Goal: Task Accomplishment & Management: Complete application form

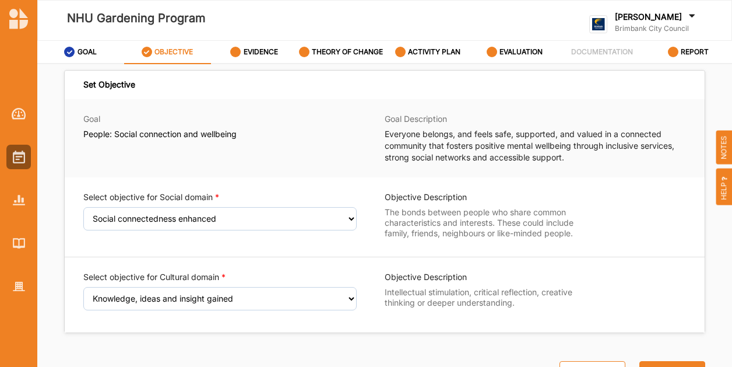
select select "9"
select select "3"
click at [16, 194] on div at bounding box center [18, 200] width 24 height 24
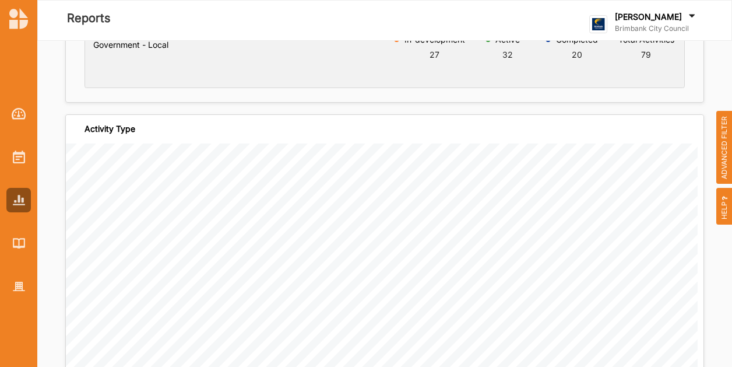
scroll to position [233, 0]
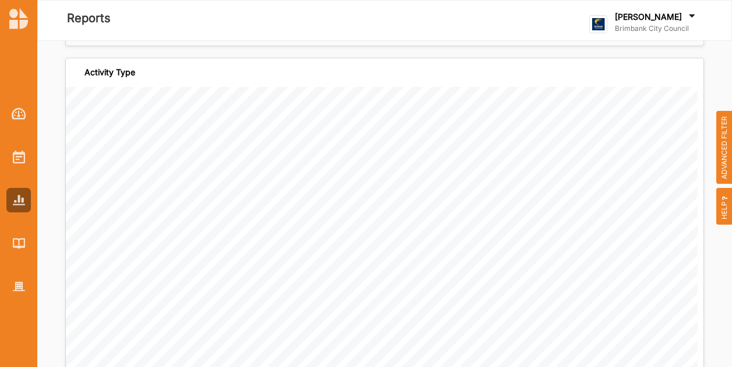
click at [725, 150] on span "ADVANCED FILTER" at bounding box center [724, 147] width 16 height 73
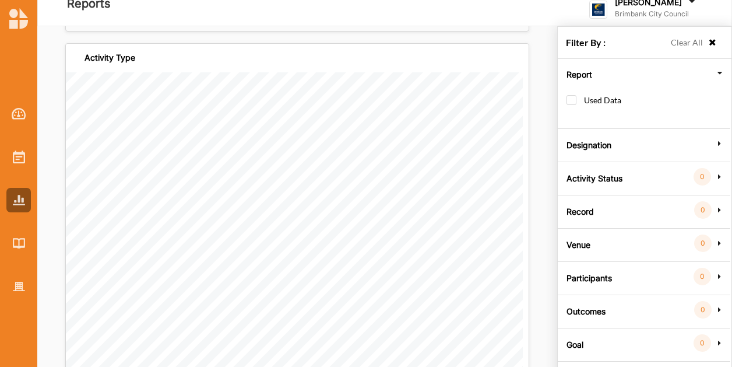
scroll to position [41, 0]
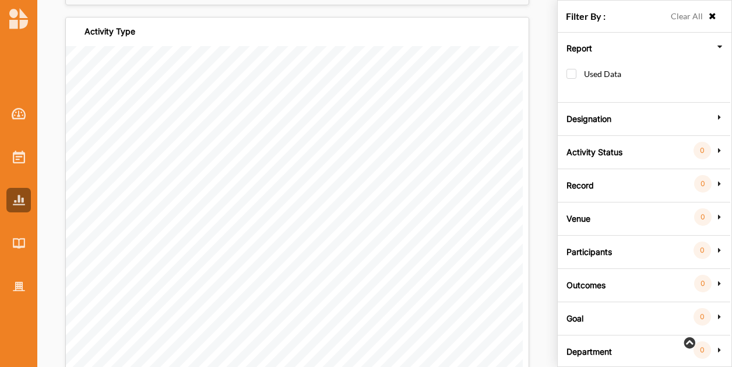
click at [575, 322] on label "Goal" at bounding box center [575, 316] width 17 height 35
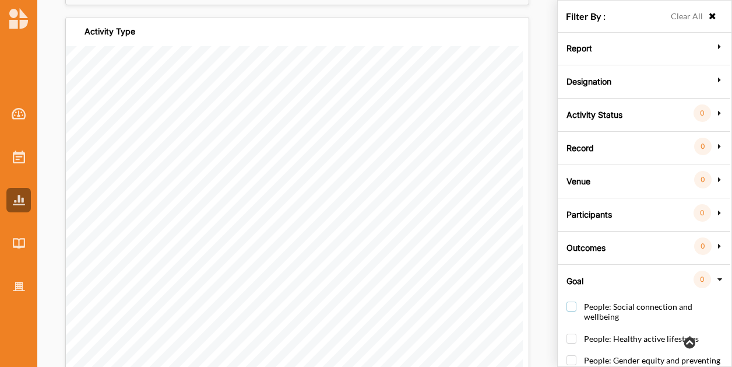
click at [570, 301] on label "People: Social connection and wellbeing" at bounding box center [647, 316] width 160 height 31
checkbox input "true"
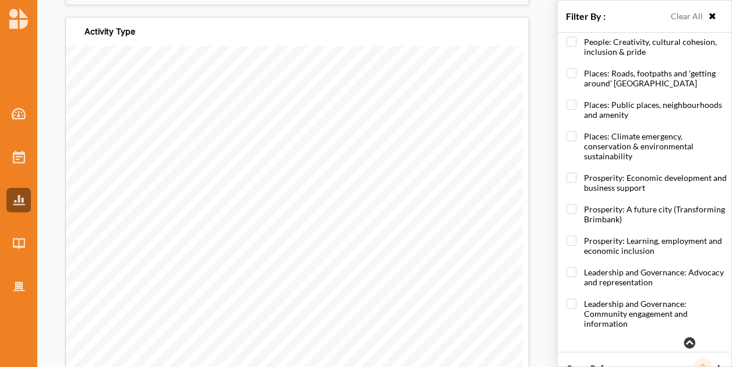
scroll to position [396, 0]
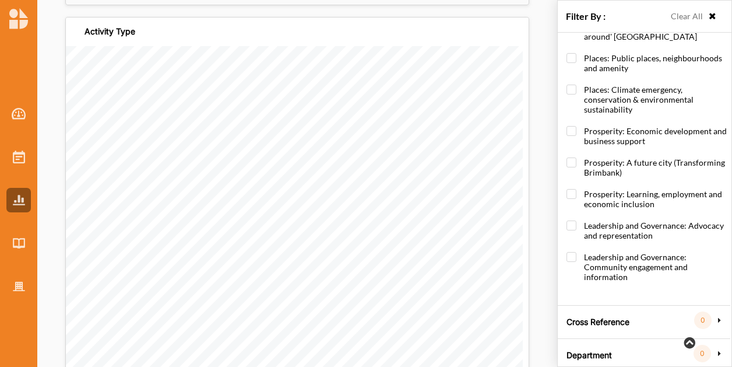
click at [587, 317] on label "Cross Reference" at bounding box center [598, 320] width 63 height 35
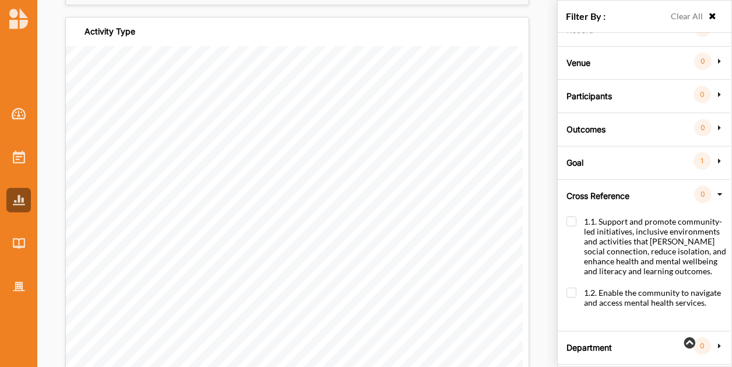
scroll to position [119, 0]
drag, startPoint x: 579, startPoint y: 215, endPoint x: 572, endPoint y: 217, distance: 7.4
click at [579, 216] on label "1.1. Support and promote community-led initiatives, inclusive environments and …" at bounding box center [647, 251] width 160 height 71
checkbox input "true"
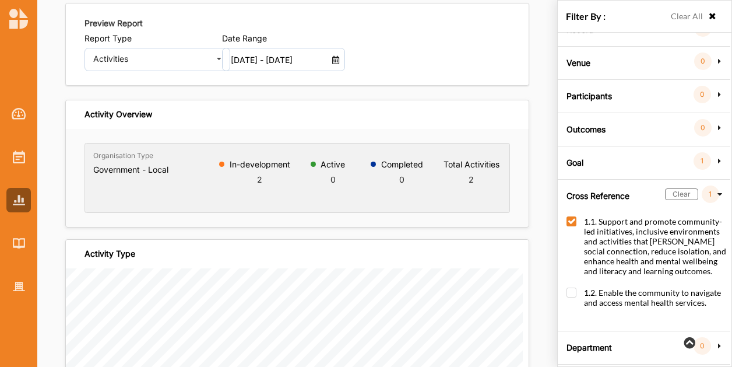
scroll to position [0, 0]
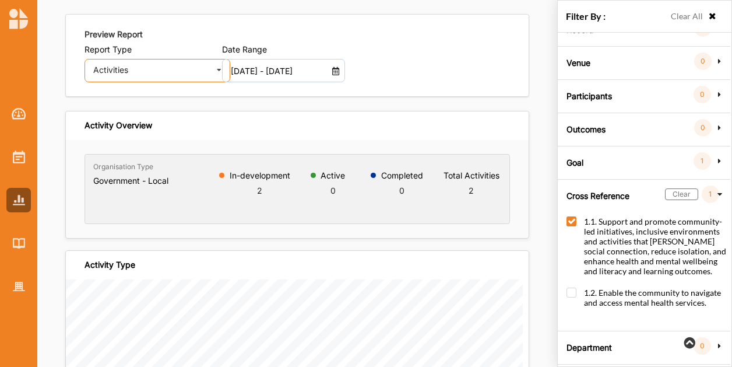
click at [208, 80] on div "Activities Activities Outcomes Inputs & Outputs Management Summary" at bounding box center [158, 70] width 146 height 23
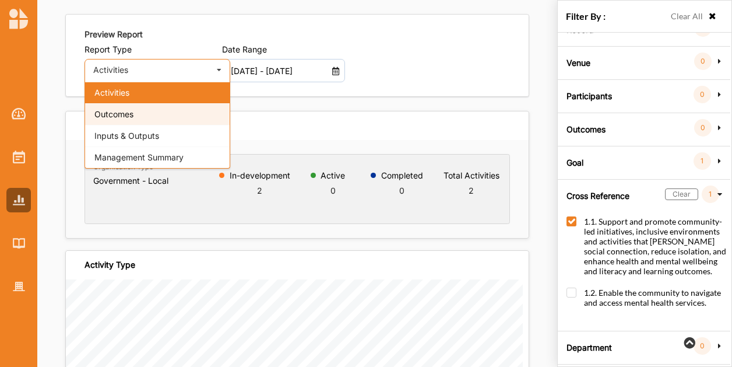
click at [189, 103] on div "Outcomes" at bounding box center [157, 114] width 145 height 22
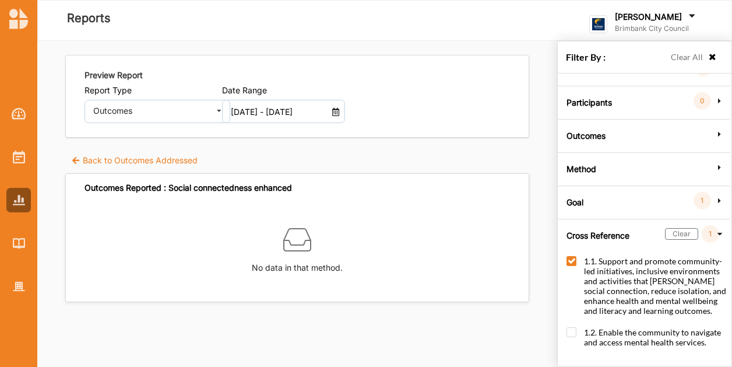
scroll to position [119, 0]
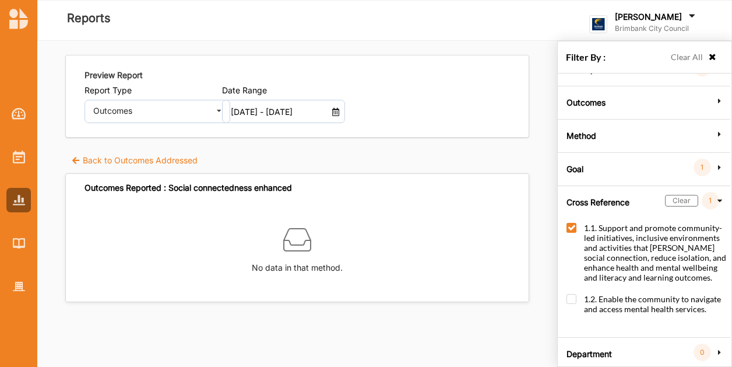
click at [142, 164] on label "Back to Outcomes Addressed" at bounding box center [134, 160] width 126 height 12
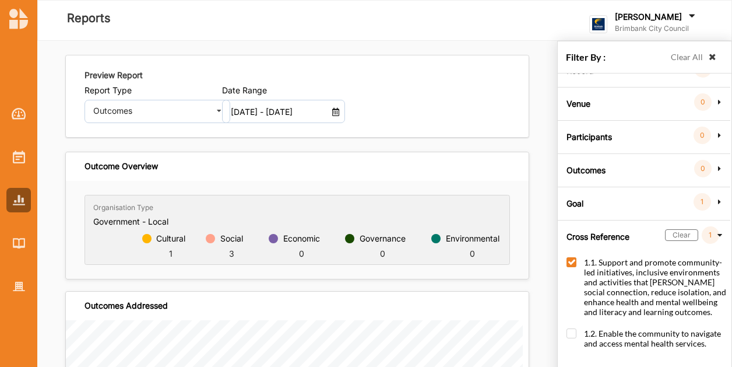
click at [711, 53] on icon at bounding box center [713, 57] width 10 height 8
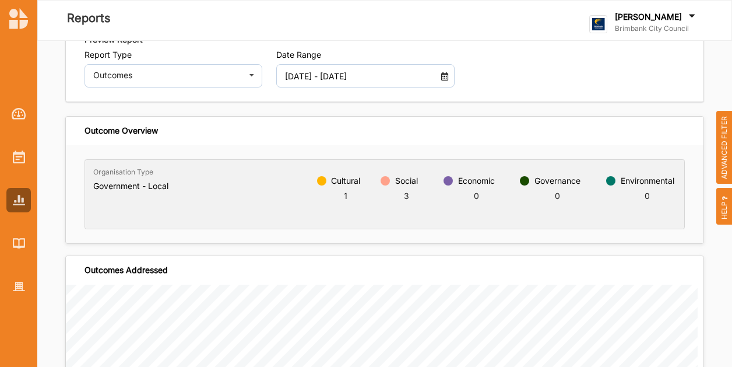
scroll to position [0, 0]
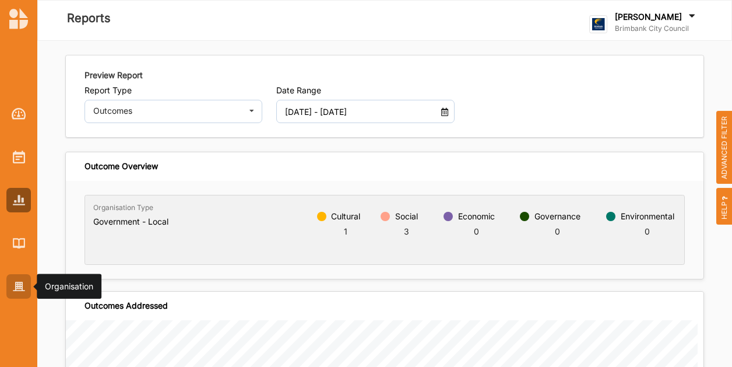
click at [27, 286] on div at bounding box center [18, 286] width 24 height 24
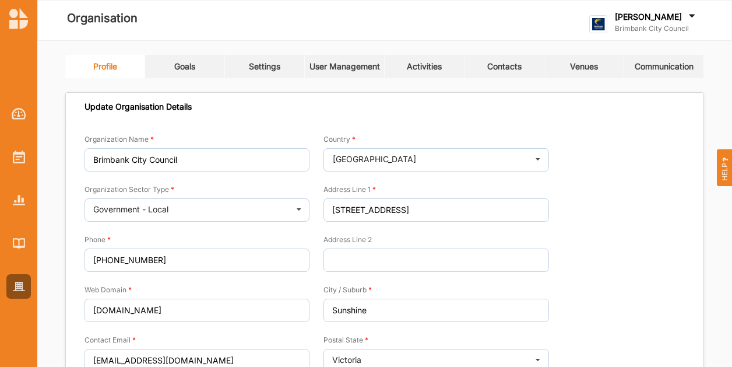
click at [502, 73] on link "Contacts" at bounding box center [505, 66] width 80 height 23
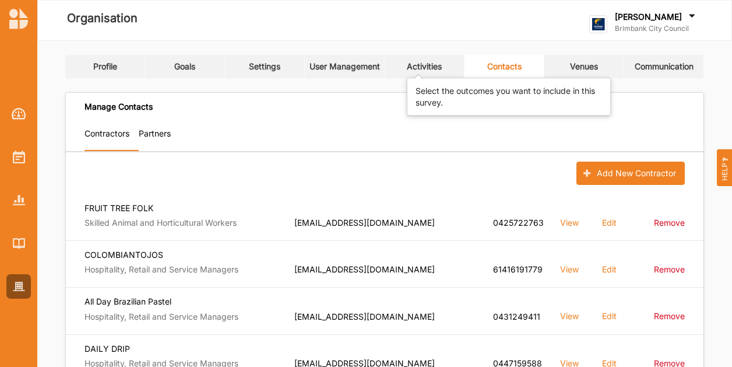
click at [421, 67] on div "Activities" at bounding box center [424, 66] width 35 height 10
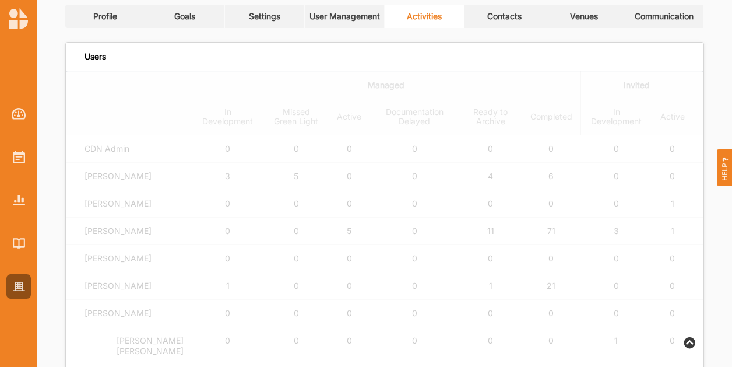
scroll to position [233, 0]
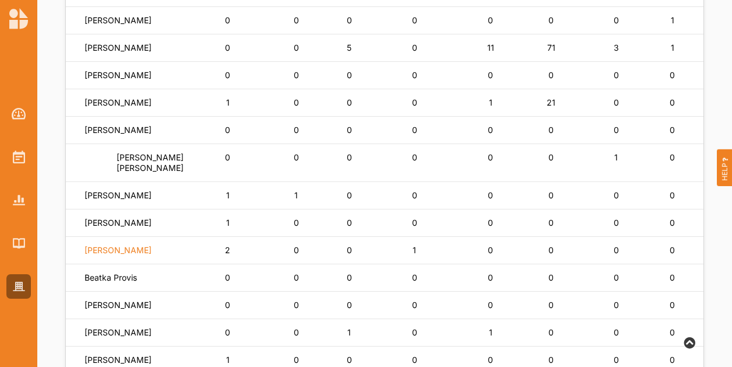
click at [131, 255] on label "[PERSON_NAME]" at bounding box center [118, 250] width 67 height 10
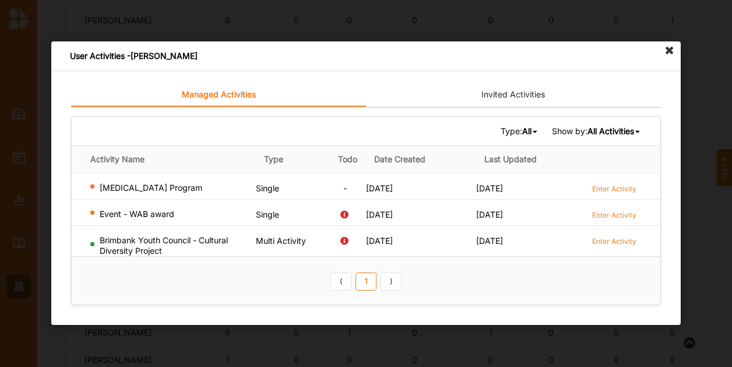
drag, startPoint x: 140, startPoint y: 185, endPoint x: 147, endPoint y: 187, distance: 7.4
click at [147, 187] on div "[MEDICAL_DATA] Program" at bounding box center [170, 187] width 161 height 10
click at [624, 192] on label "Enter Activity" at bounding box center [614, 189] width 44 height 10
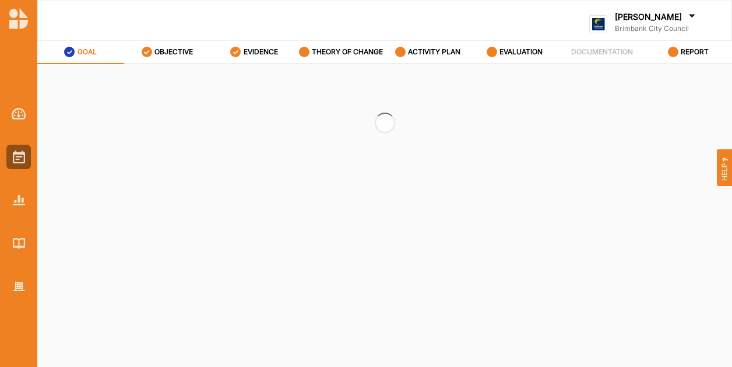
select select "2"
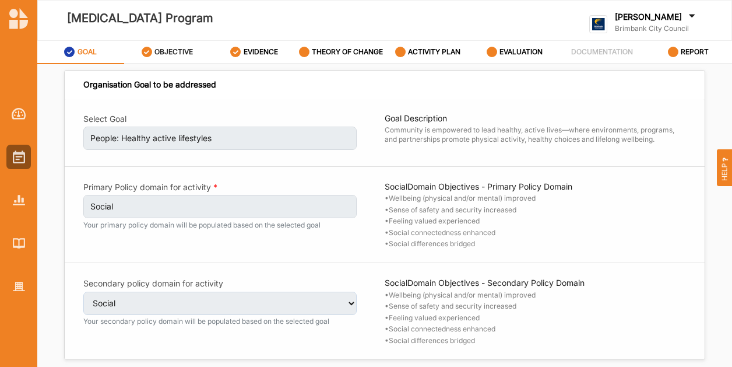
select select "2"
click at [175, 58] on div "OBJECTIVE" at bounding box center [168, 51] width 52 height 21
select select "6"
select select "9"
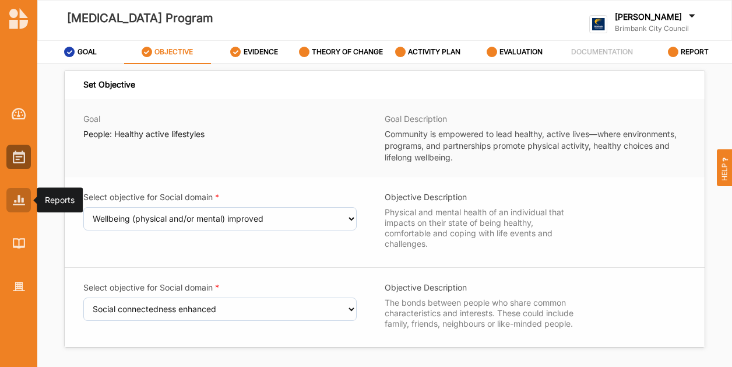
click at [19, 196] on img at bounding box center [19, 200] width 12 height 10
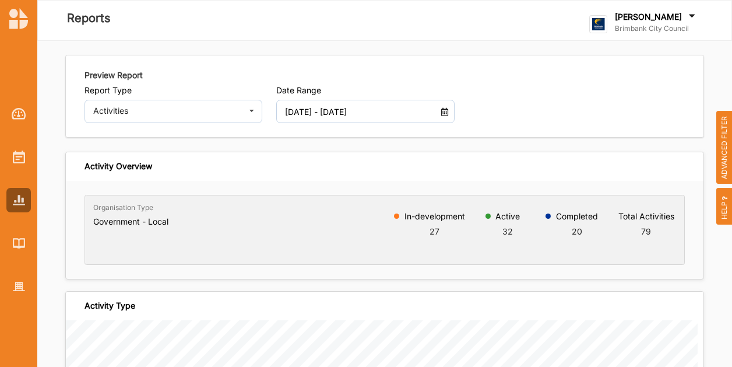
click at [720, 156] on span "ADVANCED FILTER" at bounding box center [724, 147] width 16 height 73
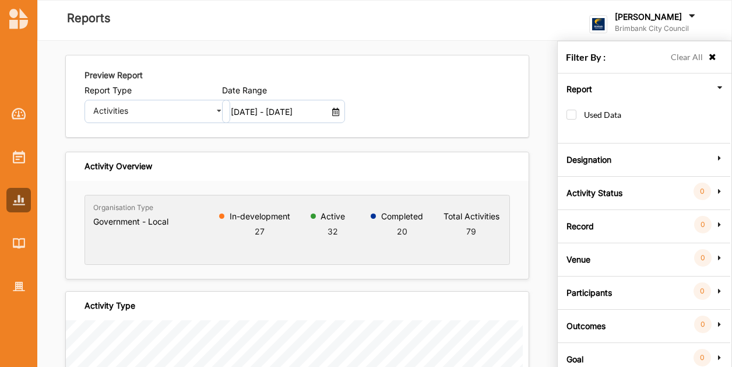
click at [596, 352] on div "Goal 0" at bounding box center [644, 357] width 166 height 10
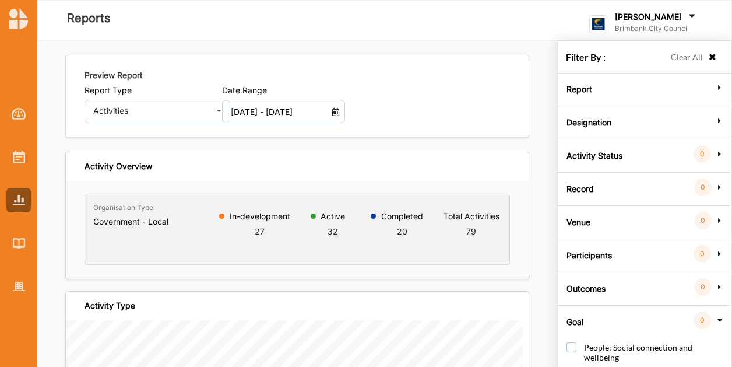
click at [569, 342] on label "People: Social connection and wellbeing" at bounding box center [647, 357] width 160 height 31
checkbox input "true"
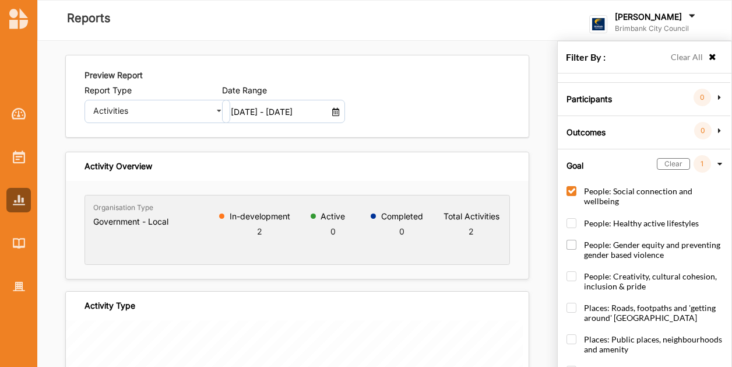
scroll to position [175, 0]
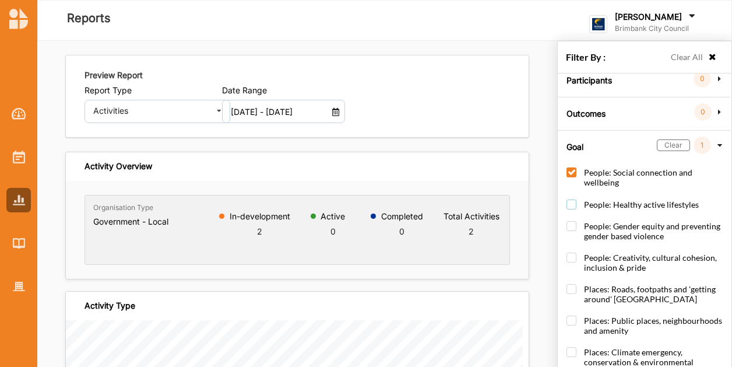
click at [575, 199] on label "People: Healthy active lifestyles" at bounding box center [633, 210] width 132 height 22
checkbox input "true"
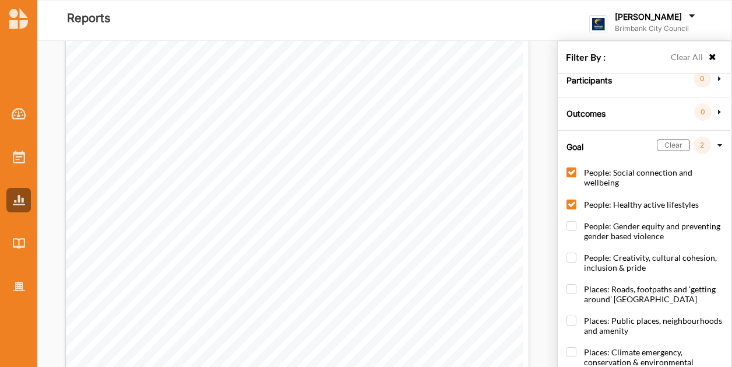
scroll to position [0, 0]
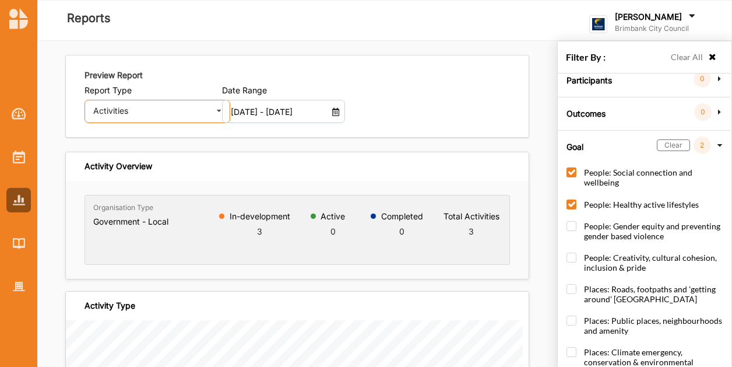
click at [122, 117] on div "Activities Activities Outcomes Inputs & Outputs Management Summary" at bounding box center [158, 111] width 146 height 23
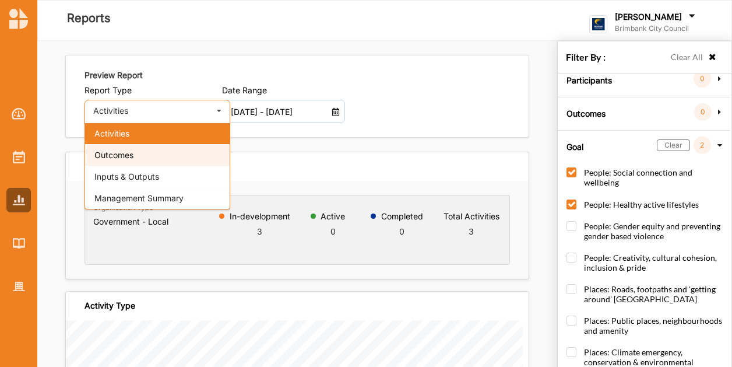
click at [115, 150] on span "Outcomes" at bounding box center [113, 155] width 39 height 10
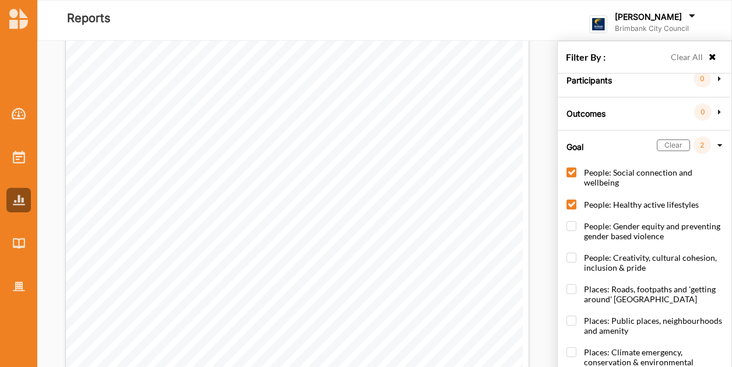
scroll to position [525, 0]
click at [708, 53] on icon at bounding box center [713, 57] width 10 height 8
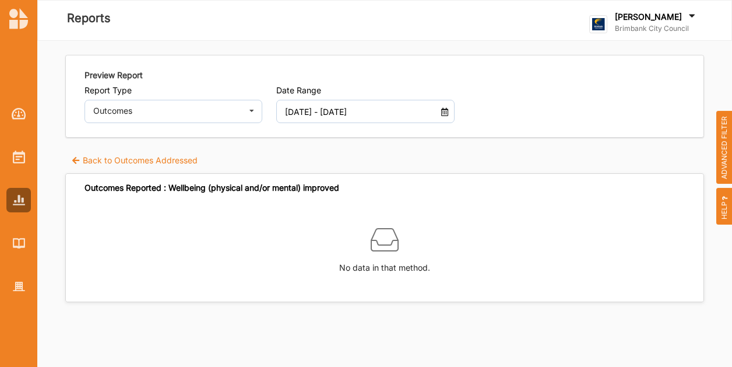
scroll to position [0, 0]
click at [100, 156] on label "Back to Outcomes Addressed" at bounding box center [134, 160] width 126 height 12
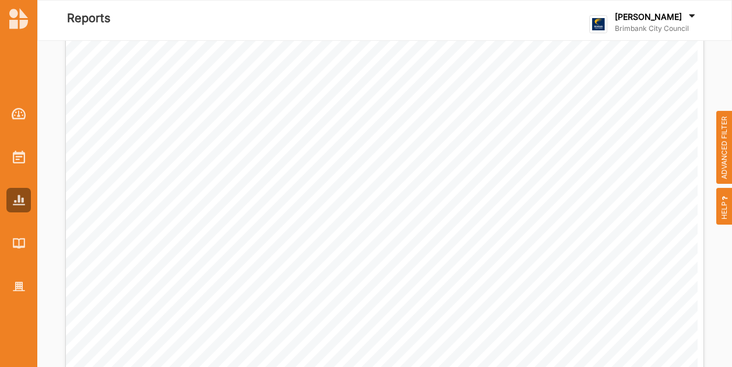
scroll to position [466, 0]
click at [722, 150] on span "ADVANCED FILTER" at bounding box center [724, 147] width 16 height 73
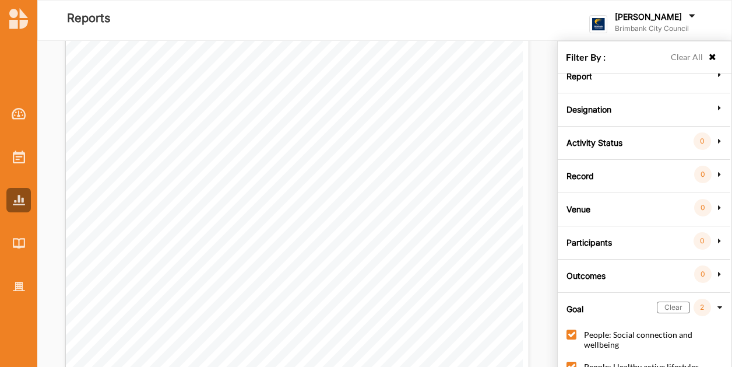
scroll to position [0, 0]
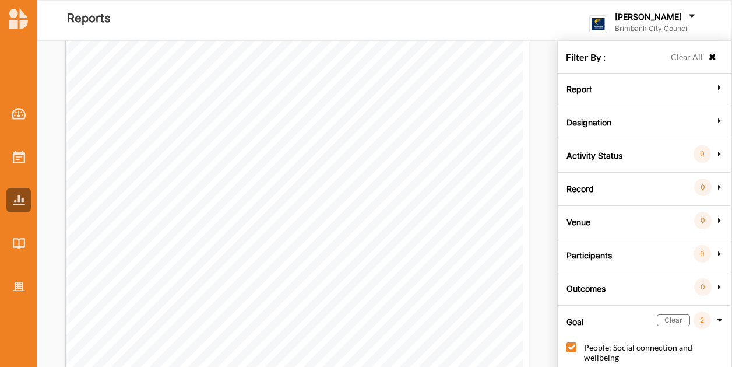
click at [595, 156] on label "Activity Status" at bounding box center [595, 153] width 56 height 35
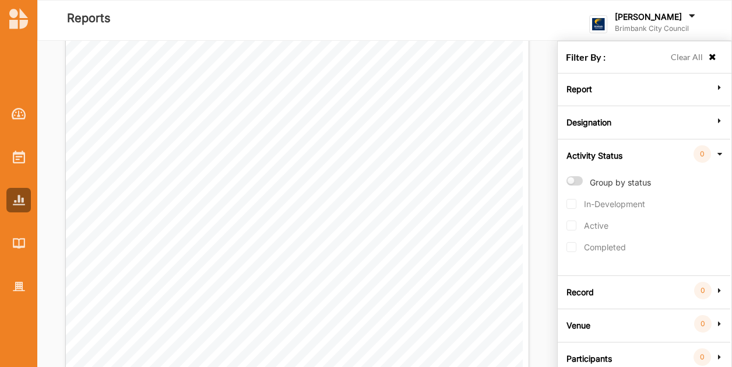
click at [572, 176] on label "Group by status" at bounding box center [609, 187] width 85 height 23
radio input "true"
checkbox input "true"
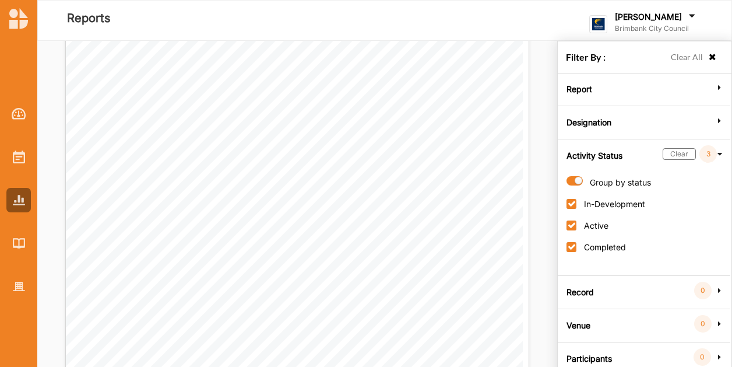
scroll to position [1035, 0]
drag, startPoint x: 682, startPoint y: 58, endPoint x: 718, endPoint y: 0, distance: 68.1
click at [684, 59] on label "Clear All" at bounding box center [687, 57] width 32 height 13
radio input "false"
checkbox input "false"
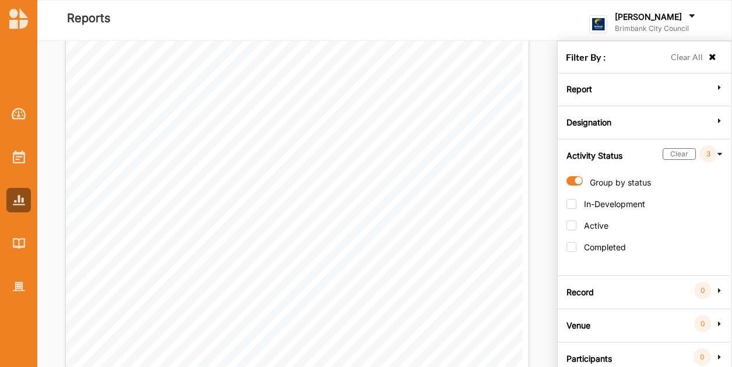
checkbox input "false"
click at [713, 58] on div "Filter By : Clear All" at bounding box center [645, 57] width 174 height 32
click at [708, 59] on icon at bounding box center [713, 57] width 10 height 8
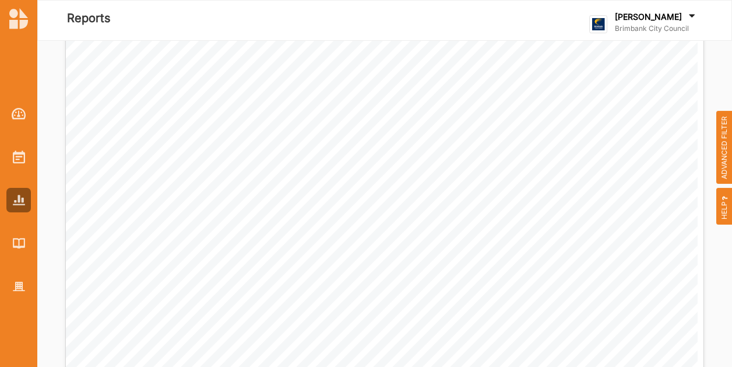
scroll to position [1093, 0]
click at [17, 159] on img at bounding box center [19, 156] width 12 height 13
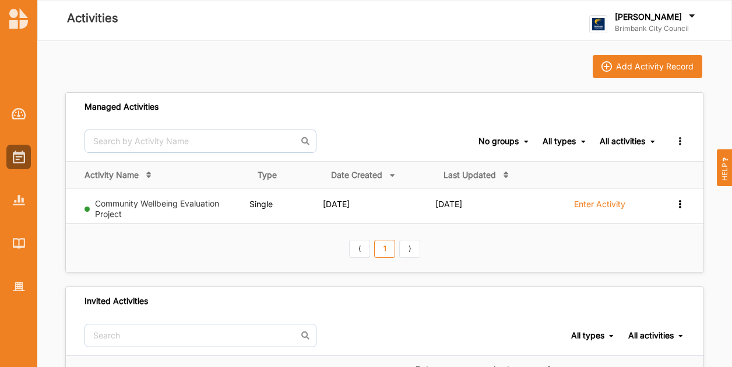
scroll to position [191, 0]
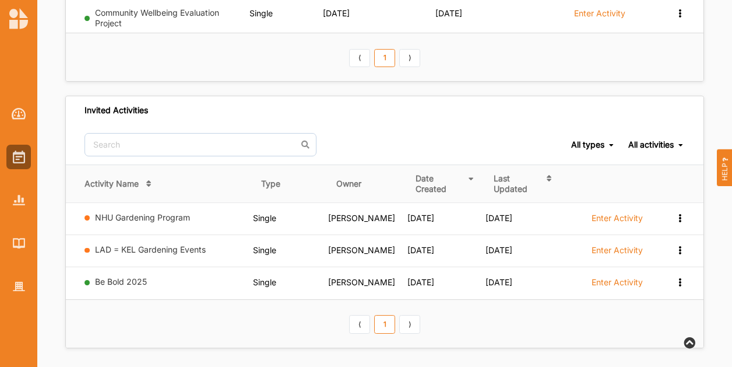
click at [625, 248] on label "Enter Activity" at bounding box center [617, 250] width 51 height 10
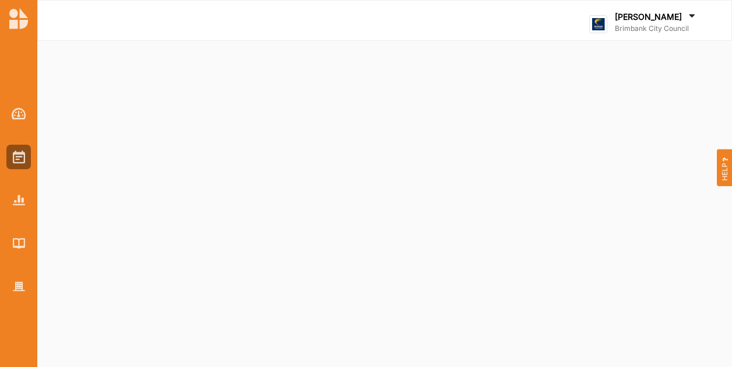
select select "2"
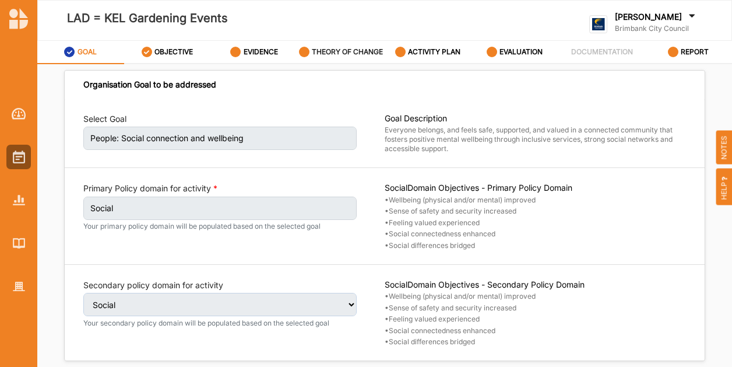
click at [312, 52] on label "THEORY OF CHANGE" at bounding box center [347, 51] width 71 height 9
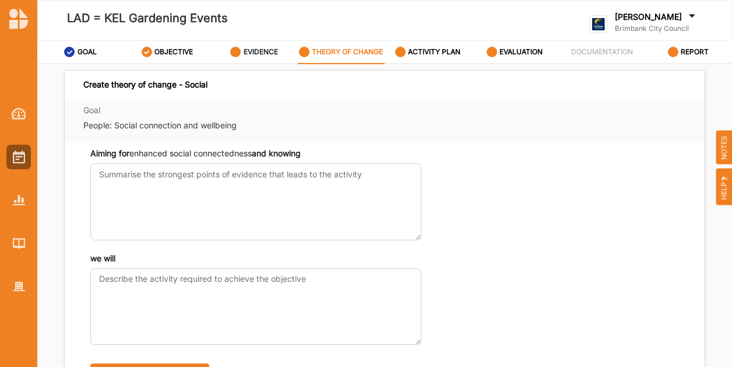
click at [258, 53] on label "EVIDENCE" at bounding box center [261, 51] width 34 height 9
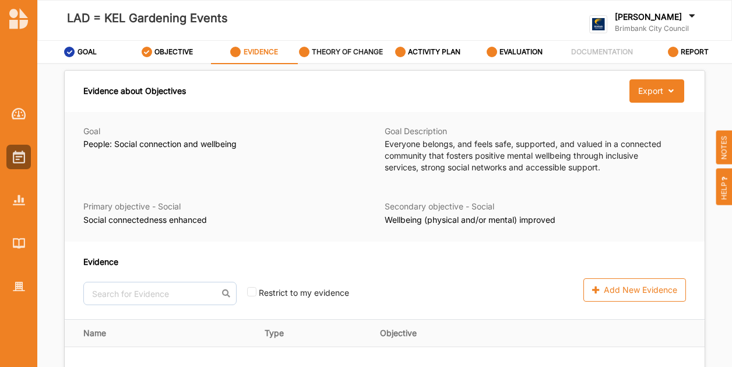
drag, startPoint x: 361, startPoint y: 61, endPoint x: 382, endPoint y: 57, distance: 21.3
click at [363, 60] on div "THEORY OF CHANGE" at bounding box center [341, 51] width 85 height 21
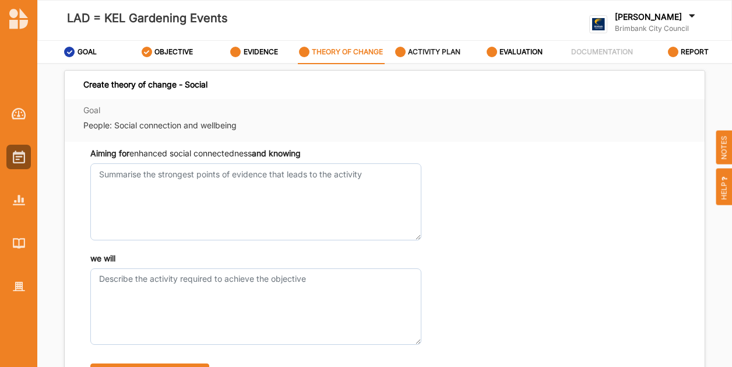
click at [443, 52] on label "ACTIVITY PLAN" at bounding box center [434, 51] width 52 height 9
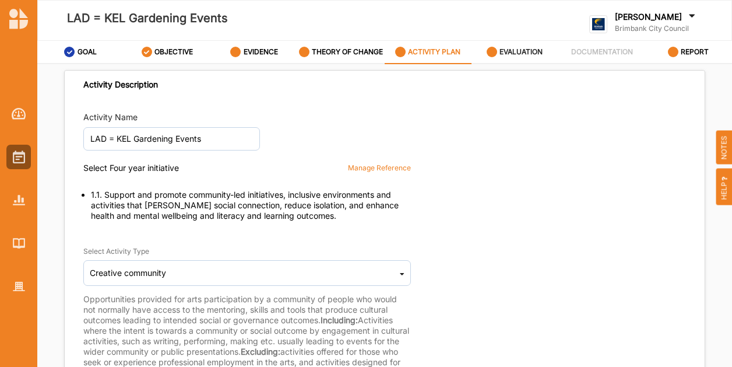
click at [525, 48] on label "EVALUATION" at bounding box center [521, 51] width 43 height 9
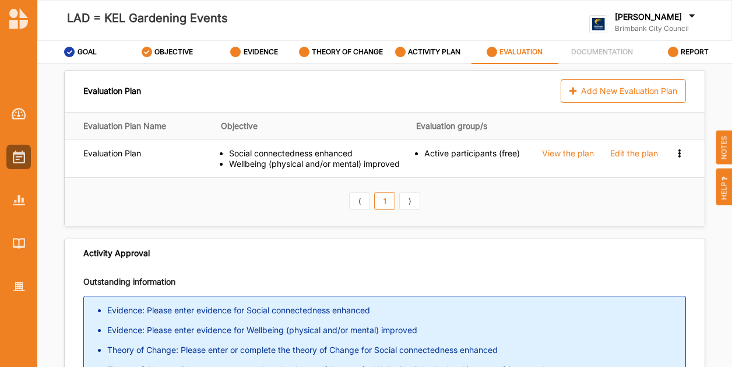
click at [663, 19] on label "[PERSON_NAME]" at bounding box center [648, 17] width 67 height 10
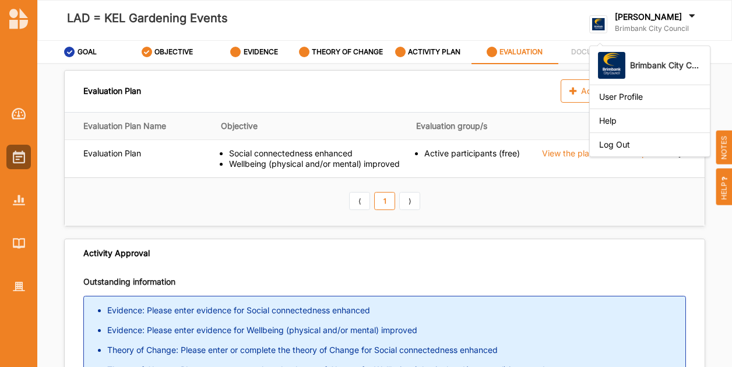
click at [392, 12] on div "LAD = KEL Gardening Events" at bounding box center [250, 20] width 411 height 23
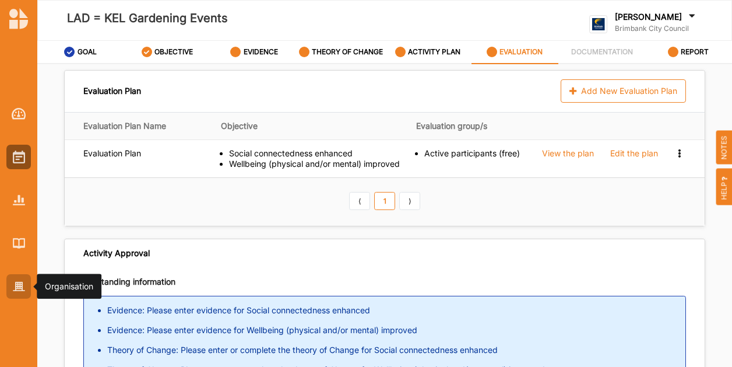
click at [20, 291] on div at bounding box center [18, 286] width 24 height 24
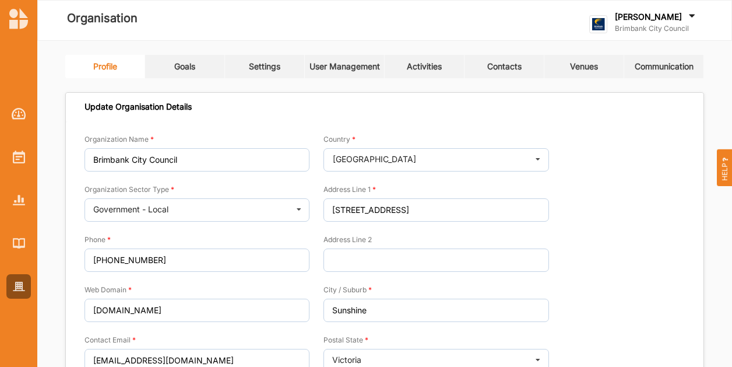
click at [428, 59] on link "Activities" at bounding box center [425, 66] width 80 height 23
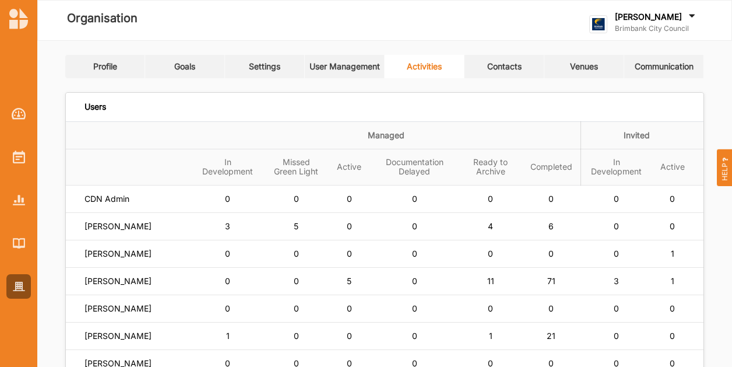
click at [638, 29] on label "Brimbank City Council" at bounding box center [656, 28] width 83 height 9
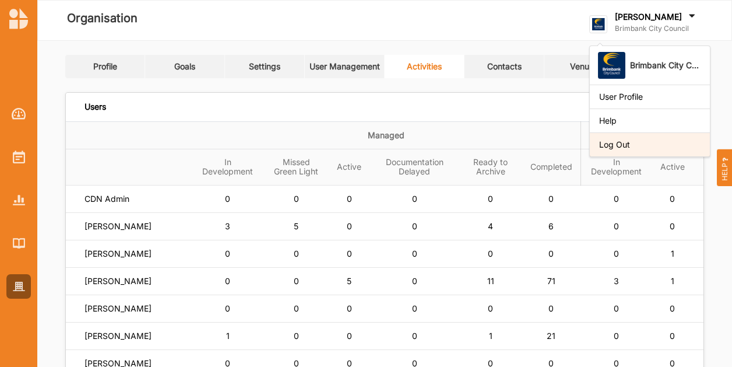
click at [621, 147] on div "Log Out" at bounding box center [649, 144] width 101 height 10
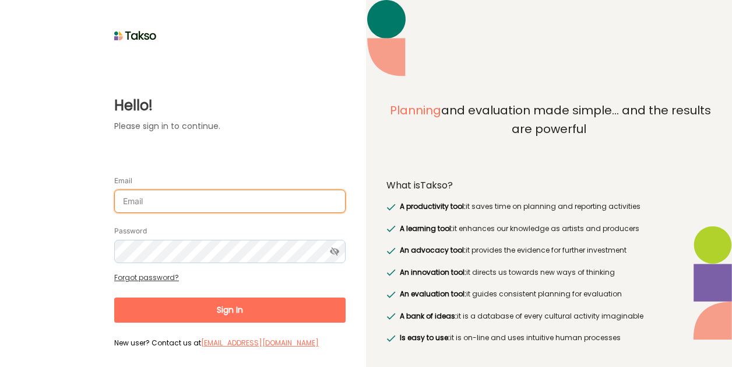
click at [160, 207] on input "Email" at bounding box center [229, 200] width 231 height 23
type input "[EMAIL_ADDRESS][PERSON_NAME][DOMAIN_NAME]"
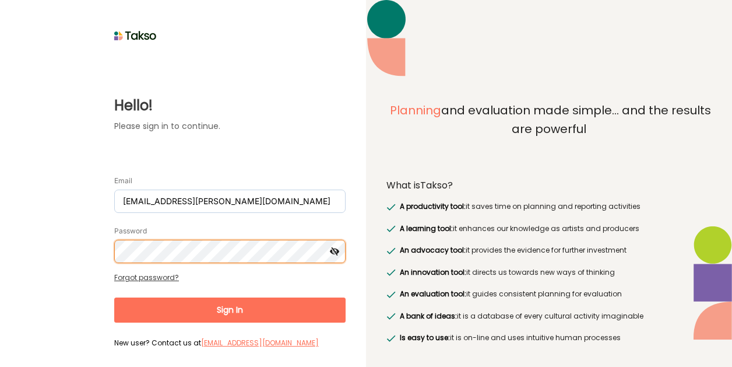
click at [114, 297] on button "Sign In" at bounding box center [229, 309] width 231 height 25
